Goal: Entertainment & Leisure: Consume media (video, audio)

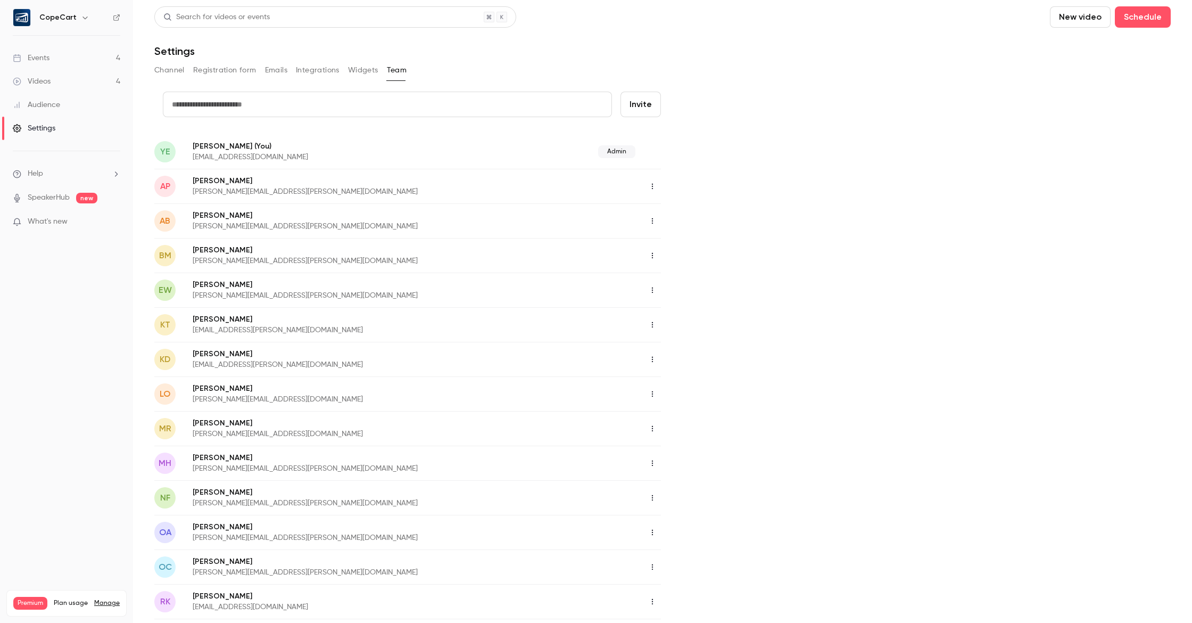
scroll to position [1, 0]
click at [96, 58] on link "Events 4" at bounding box center [66, 57] width 133 height 23
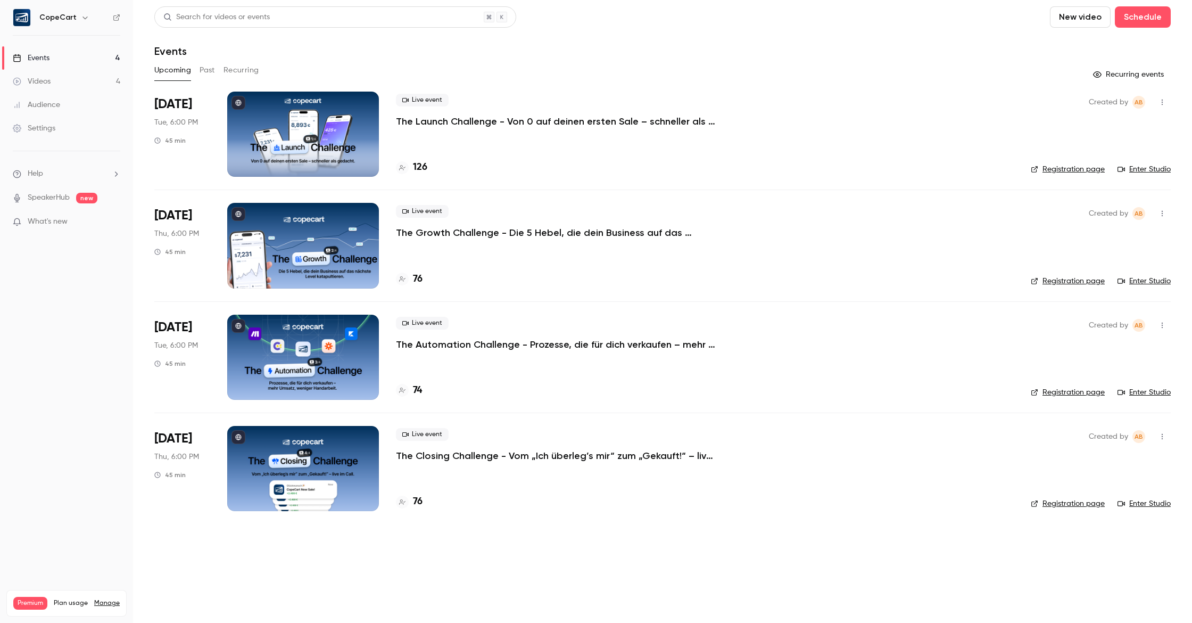
click at [58, 109] on div "Audience" at bounding box center [36, 105] width 47 height 11
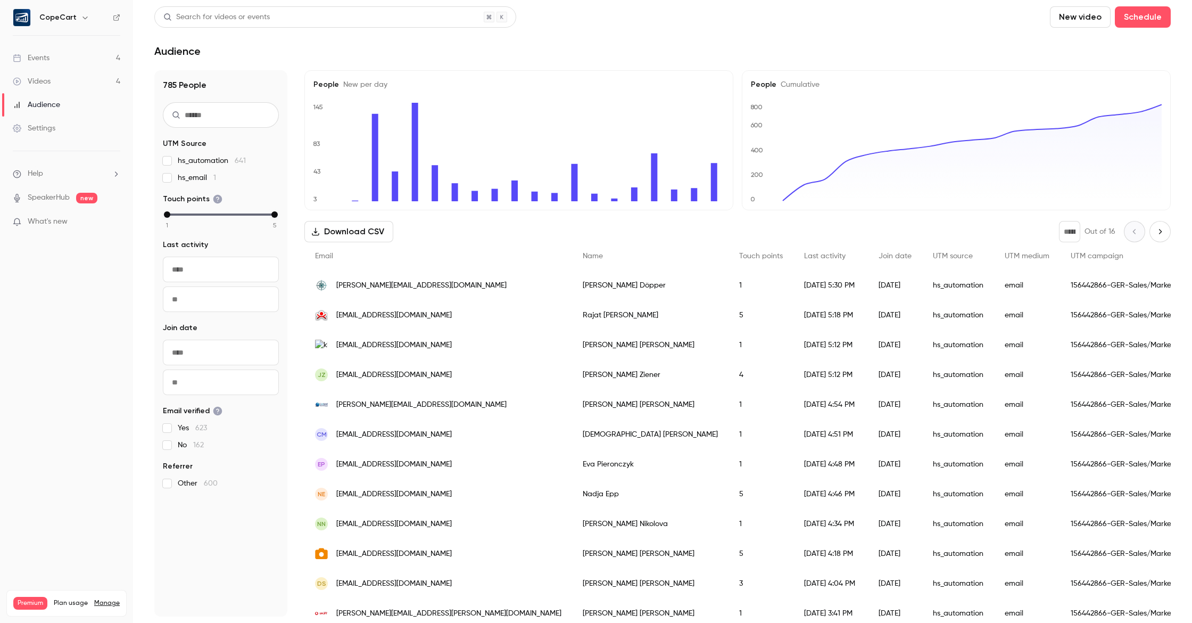
click at [63, 89] on link "Videos 4" at bounding box center [66, 81] width 133 height 23
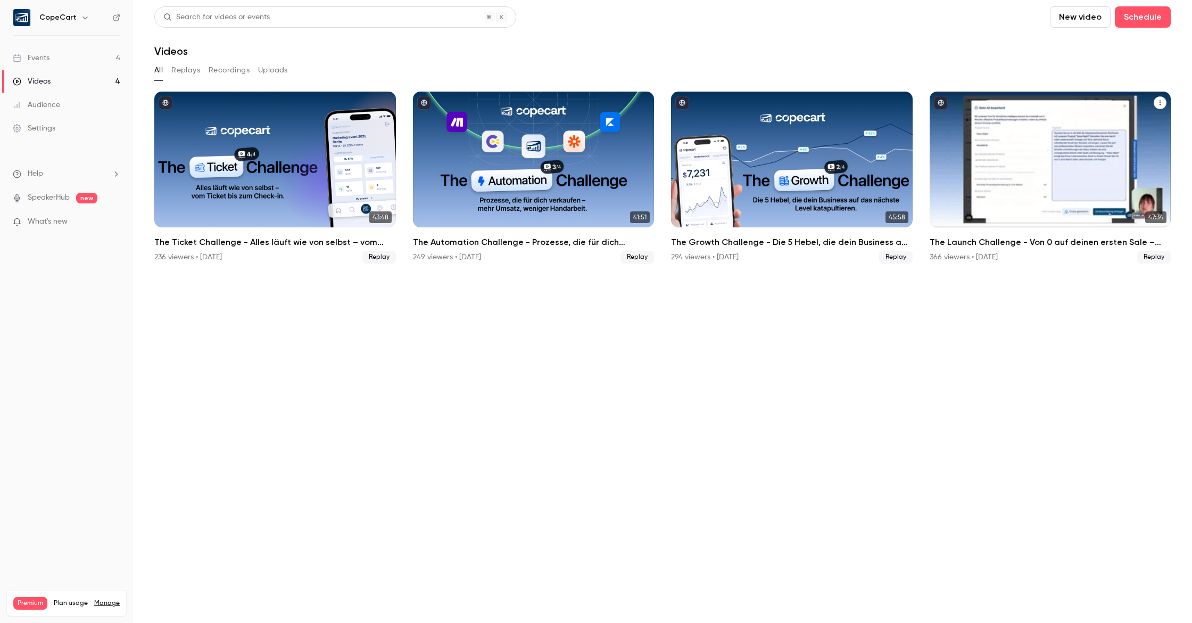
click at [971, 162] on div "The Launch Challenge - Von 0 auf deinen ersten Sale – schneller als gedacht" at bounding box center [1051, 160] width 242 height 136
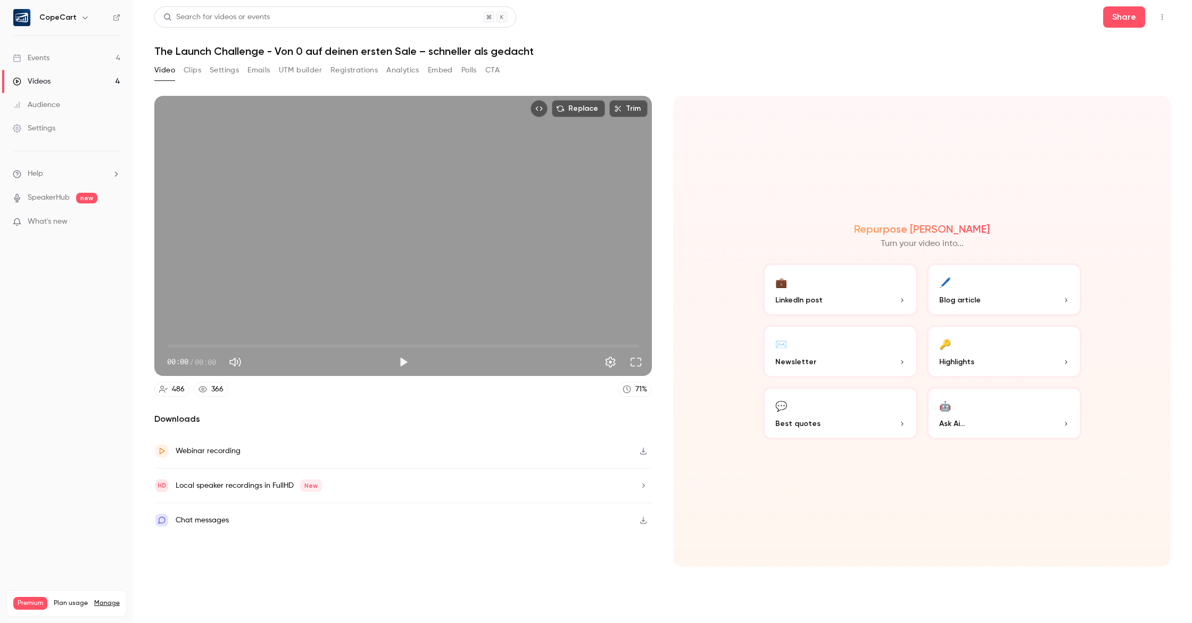
click at [363, 71] on button "Registrations" at bounding box center [353, 70] width 47 height 17
